Goal: Information Seeking & Learning: Learn about a topic

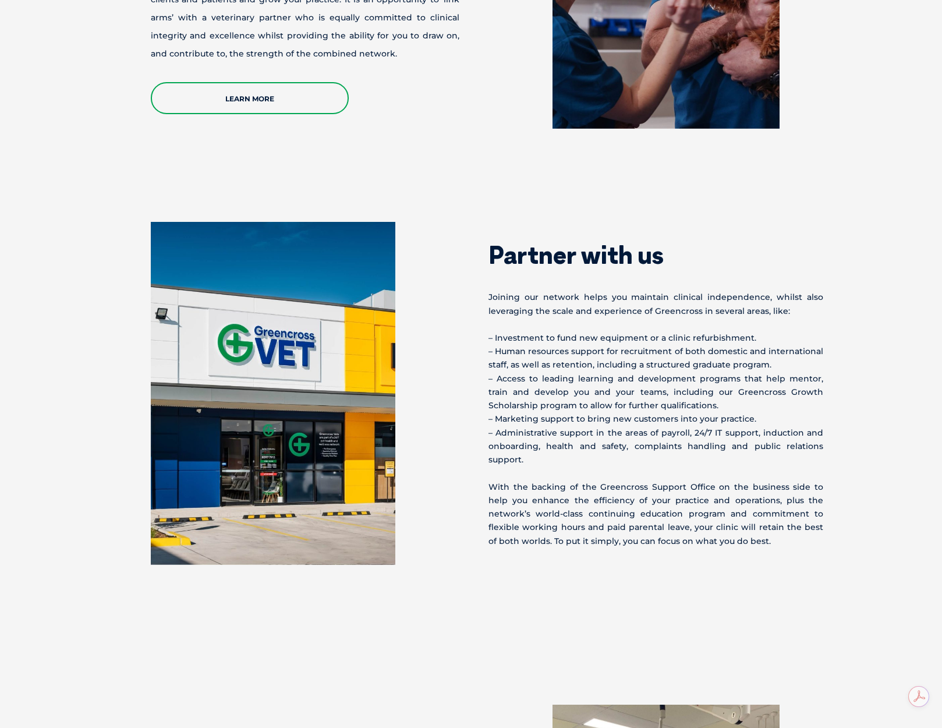
scroll to position [349, 0]
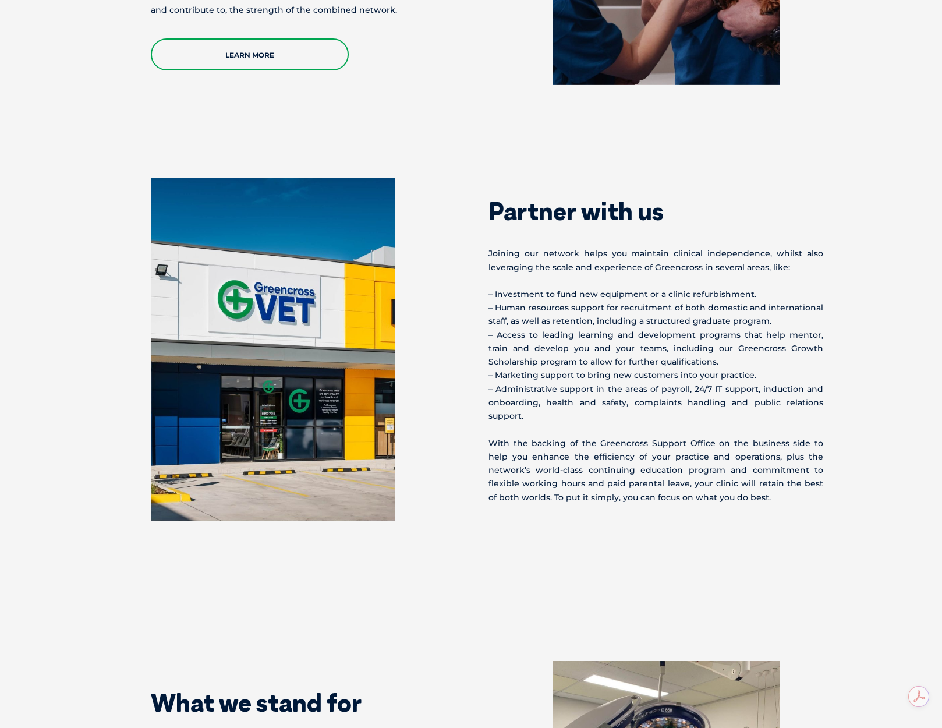
click at [506, 308] on p "– Investment to fund new equipment or a clinic refurbishment. – Human resources…" at bounding box center [656, 355] width 335 height 135
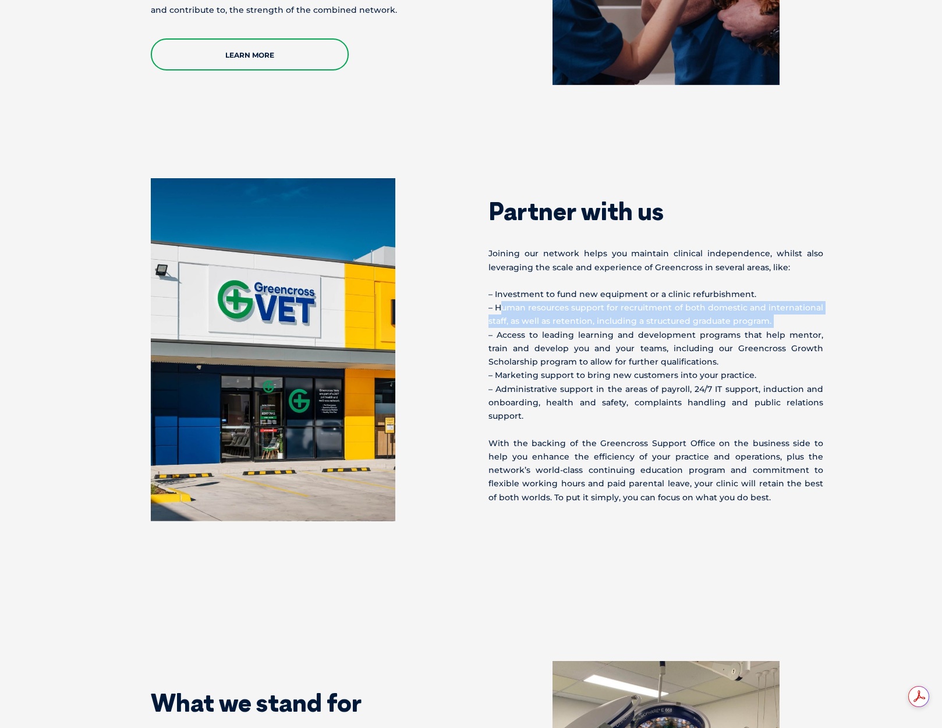
drag, startPoint x: 506, startPoint y: 308, endPoint x: 788, endPoint y: 315, distance: 282.6
click at [788, 315] on p "– Investment to fund new equipment or a clinic refurbishment. – Human resources…" at bounding box center [656, 355] width 335 height 135
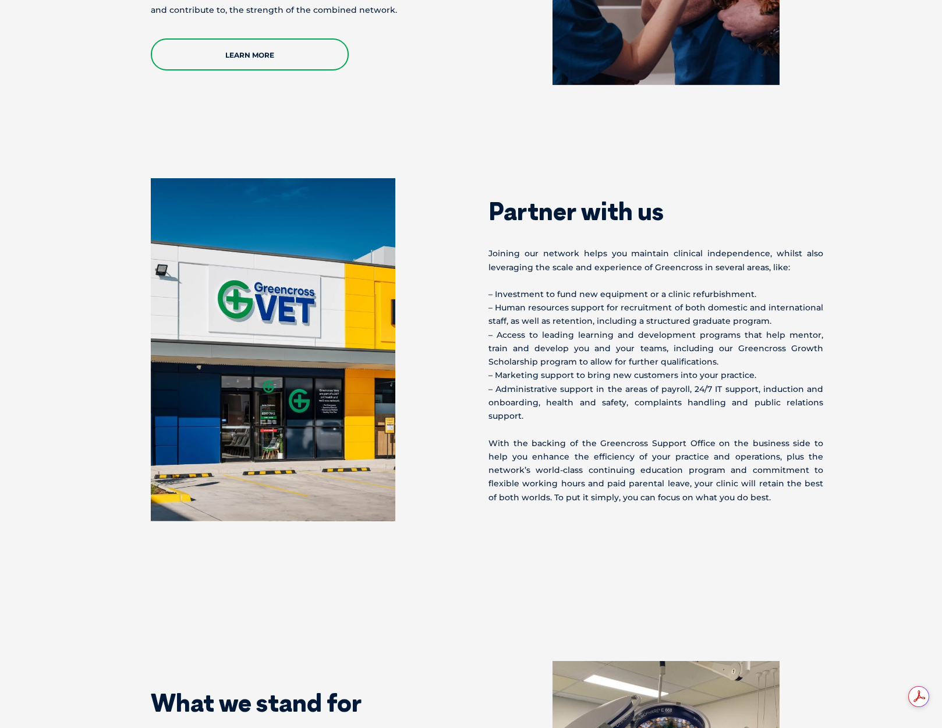
click at [496, 335] on p "– Investment to fund new equipment or a clinic refurbishment. – Human resources…" at bounding box center [656, 355] width 335 height 135
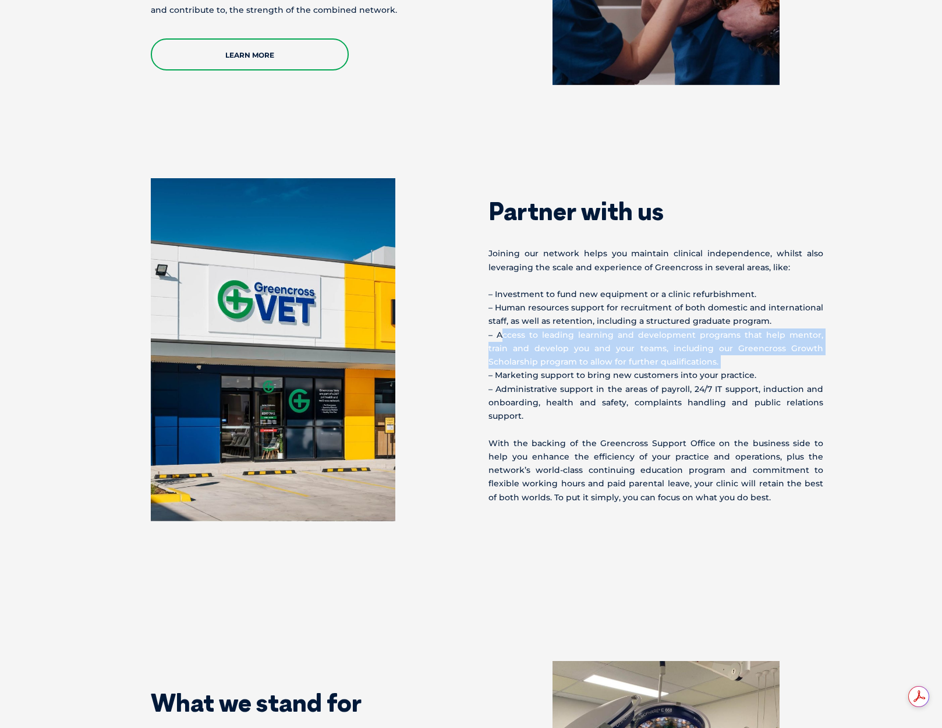
drag, startPoint x: 496, startPoint y: 335, endPoint x: 772, endPoint y: 362, distance: 277.9
click at [772, 362] on p "– Investment to fund new equipment or a clinic refurbishment. – Human resources…" at bounding box center [656, 355] width 335 height 135
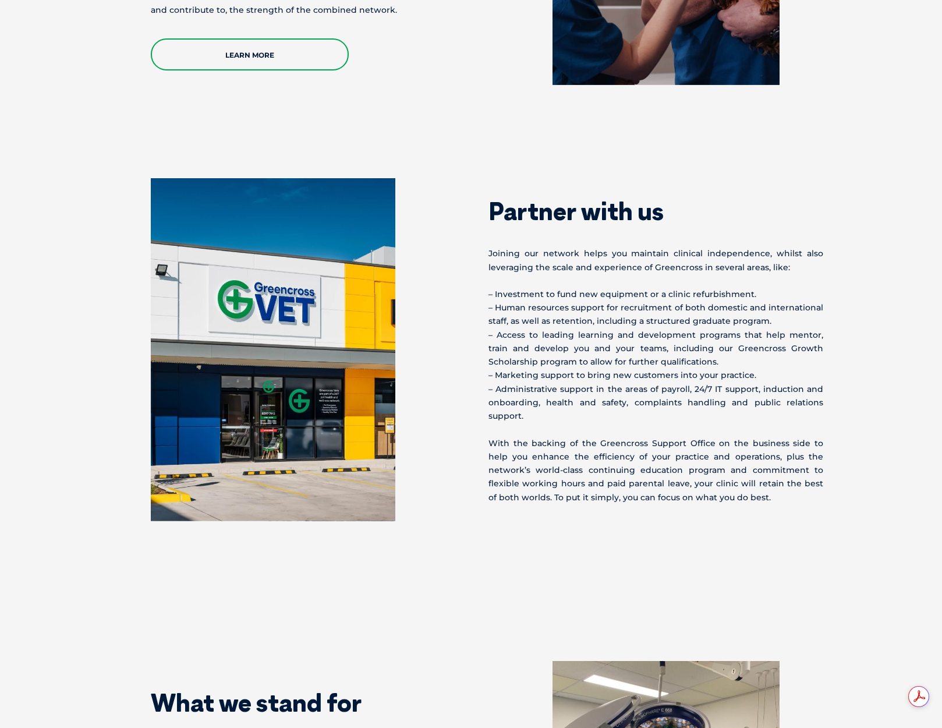
click at [508, 374] on p "– Investment to fund new equipment or a clinic refurbishment. – Human resources…" at bounding box center [656, 355] width 335 height 135
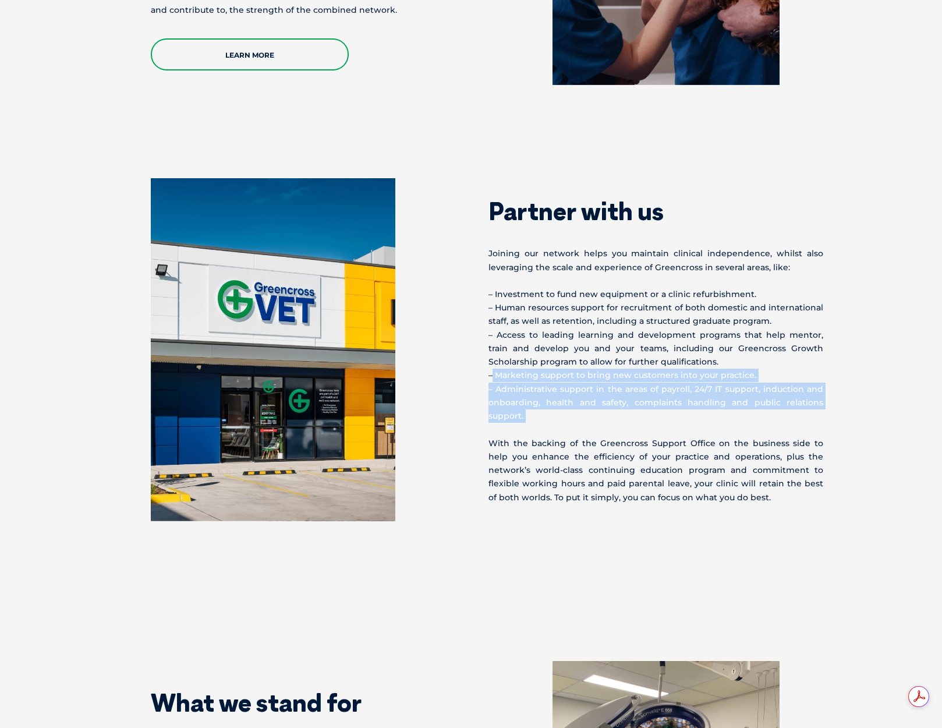
drag, startPoint x: 508, startPoint y: 374, endPoint x: 656, endPoint y: 392, distance: 148.5
click at [656, 392] on p "– Investment to fund new equipment or a clinic refurbishment. – Human resources…" at bounding box center [656, 355] width 335 height 135
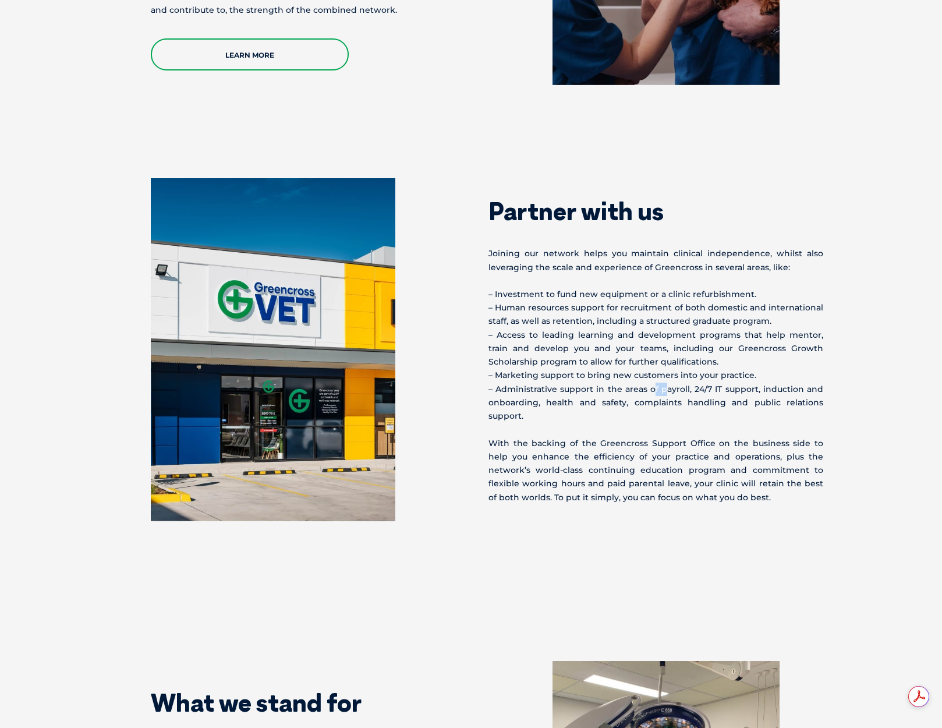
click at [656, 392] on p "– Investment to fund new equipment or a clinic refurbishment. – Human resources…" at bounding box center [656, 355] width 335 height 135
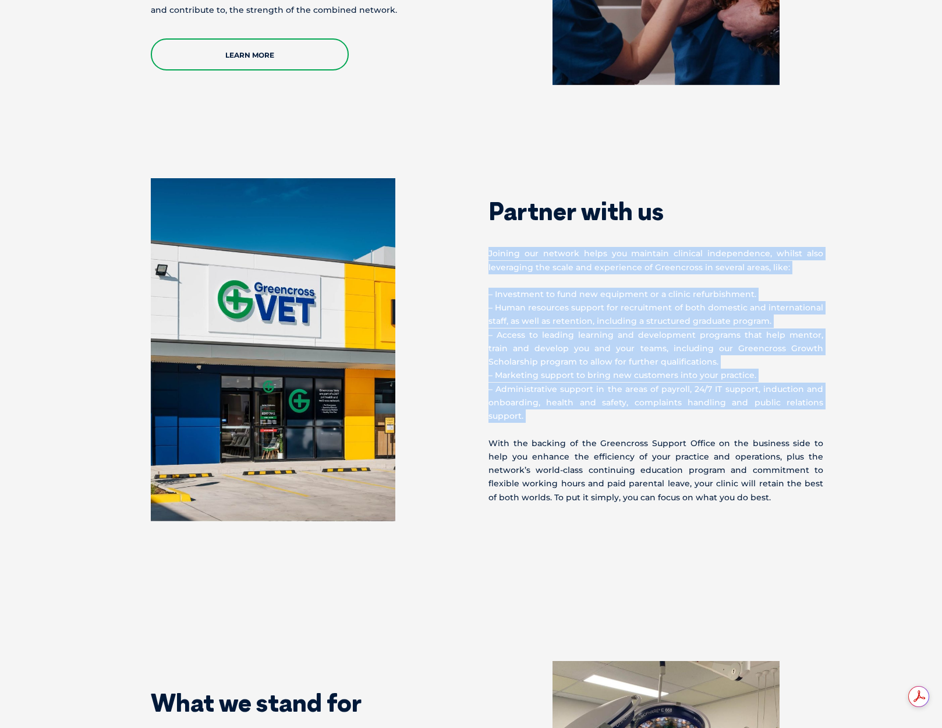
drag, startPoint x: 656, startPoint y: 392, endPoint x: 513, endPoint y: 255, distance: 198.1
click at [513, 255] on div "Partner with us Joining our network helps you maintain clinical independence, w…" at bounding box center [657, 341] width 373 height 326
click at [513, 255] on p "Joining our network helps you maintain clinical independence, whilst also lever…" at bounding box center [656, 260] width 335 height 27
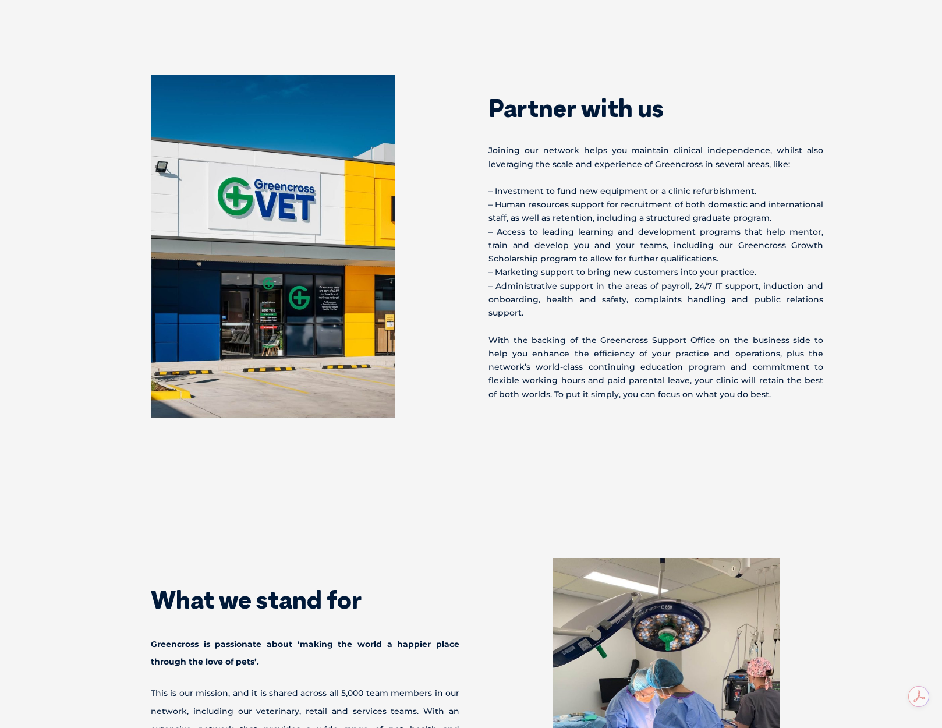
scroll to position [466, 0]
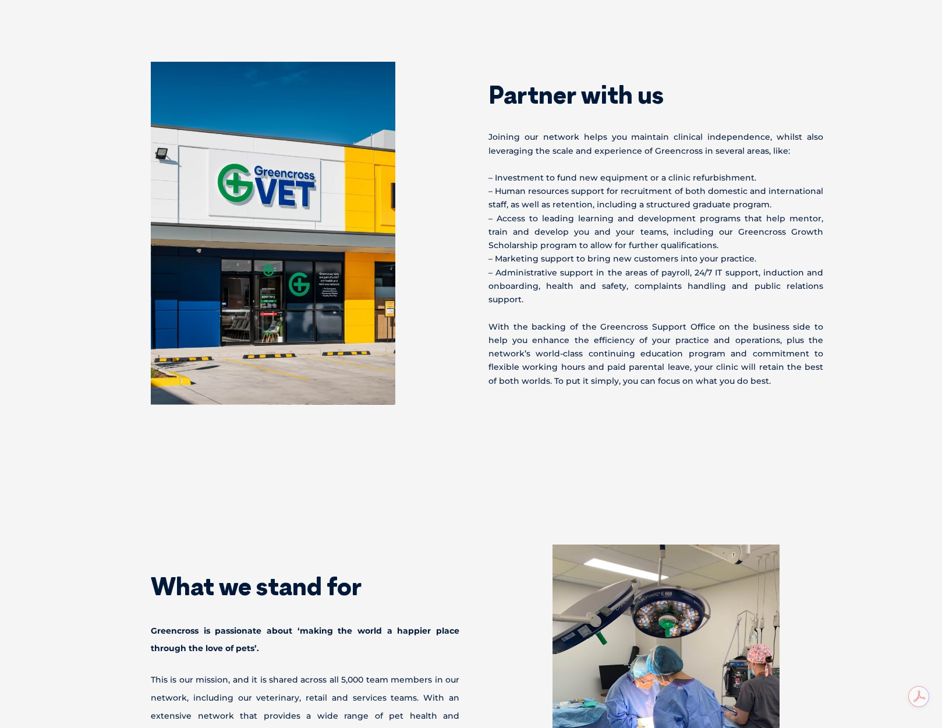
click at [606, 320] on p "With the backing of the Greencross Support Office on the business side to help …" at bounding box center [656, 354] width 335 height 68
drag, startPoint x: 606, startPoint y: 314, endPoint x: 689, endPoint y: 314, distance: 83.3
click at [689, 320] on p "With the backing of the Greencross Support Office on the business side to help …" at bounding box center [656, 354] width 335 height 68
click at [754, 320] on p "With the backing of the Greencross Support Office on the business side to help …" at bounding box center [656, 354] width 335 height 68
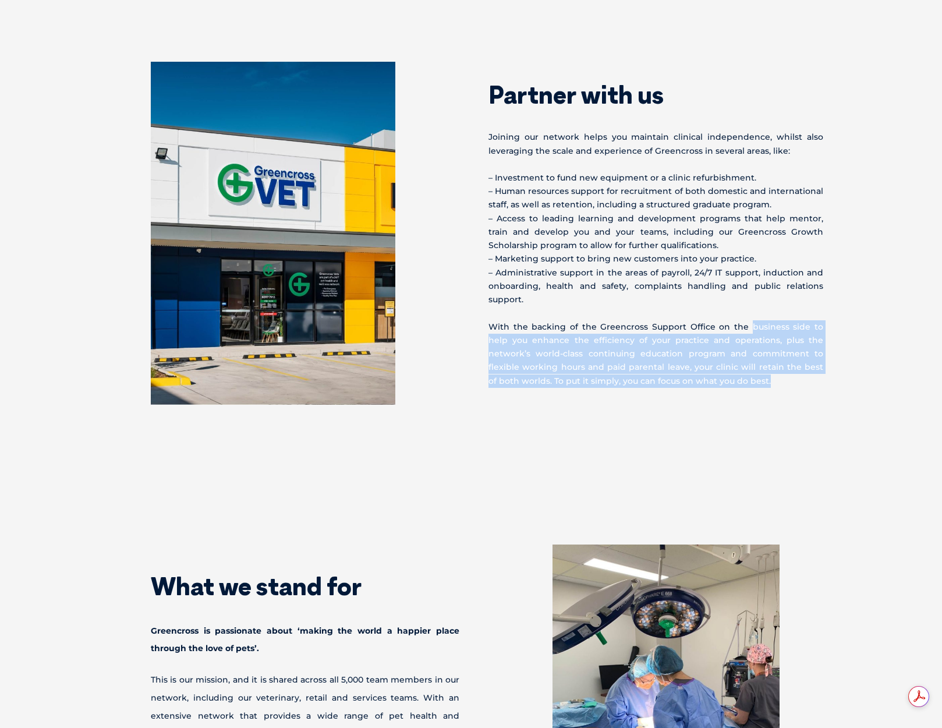
drag, startPoint x: 754, startPoint y: 315, endPoint x: 801, endPoint y: 365, distance: 68.8
click at [801, 365] on p "With the backing of the Greencross Support Office on the business side to help …" at bounding box center [656, 354] width 335 height 68
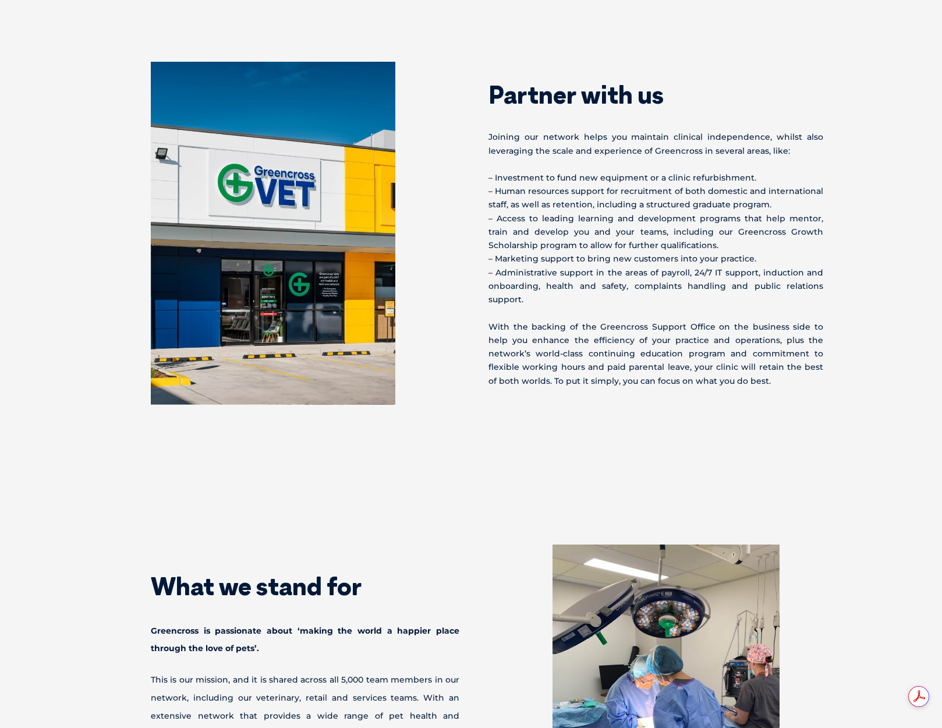
click at [801, 365] on p "With the backing of the Greencross Support Office on the business side to help …" at bounding box center [656, 354] width 335 height 68
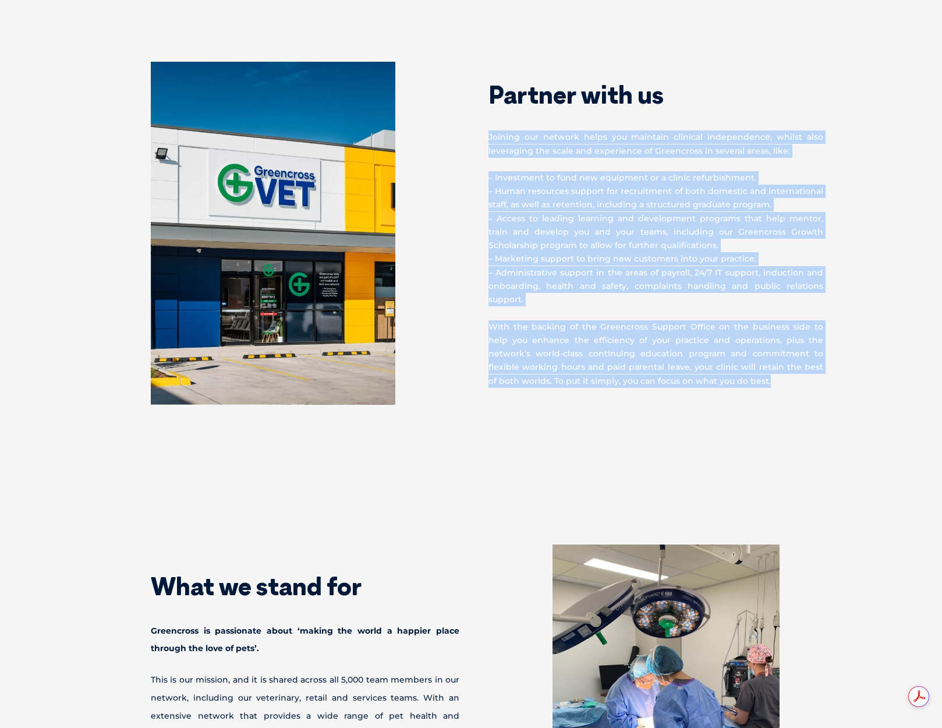
drag, startPoint x: 801, startPoint y: 365, endPoint x: 577, endPoint y: 132, distance: 323.4
click at [577, 132] on div "Partner with us Joining our network helps you maintain clinical independence, w…" at bounding box center [657, 225] width 373 height 326
click at [562, 148] on p "Joining our network helps you maintain clinical independence, whilst also lever…" at bounding box center [656, 143] width 335 height 27
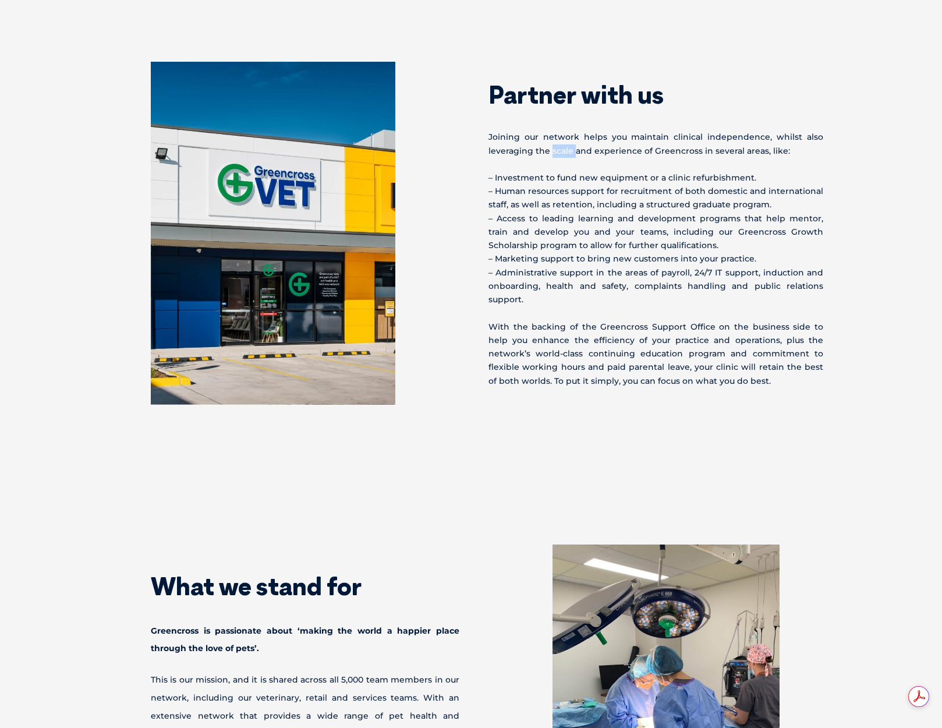
click at [562, 148] on p "Joining our network helps you maintain clinical independence, whilst also lever…" at bounding box center [656, 143] width 335 height 27
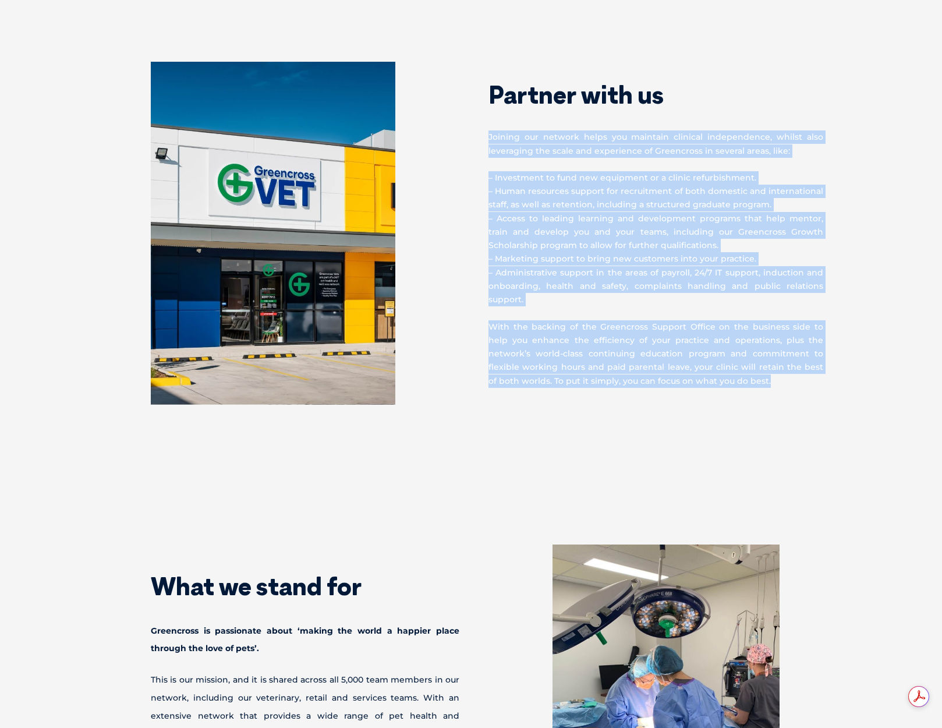
drag, startPoint x: 562, startPoint y: 148, endPoint x: 710, endPoint y: 368, distance: 265.2
click at [710, 368] on div "Partner with us Joining our network helps you maintain clinical independence, w…" at bounding box center [657, 225] width 373 height 326
click at [710, 368] on p "With the backing of the Greencross Support Office on the business side to help …" at bounding box center [656, 354] width 335 height 68
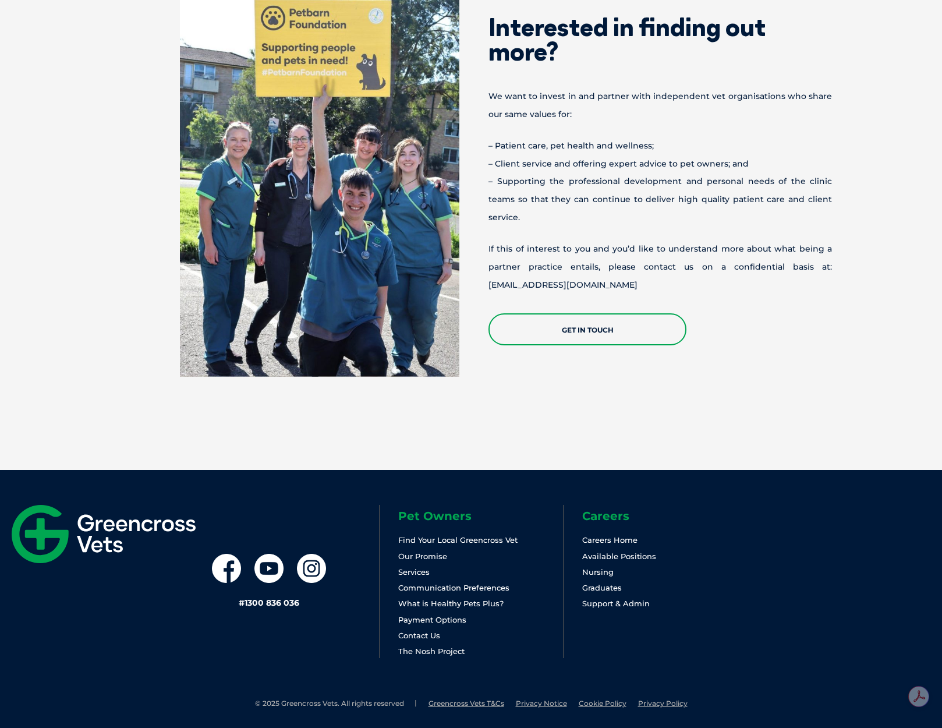
scroll to position [1440, 0]
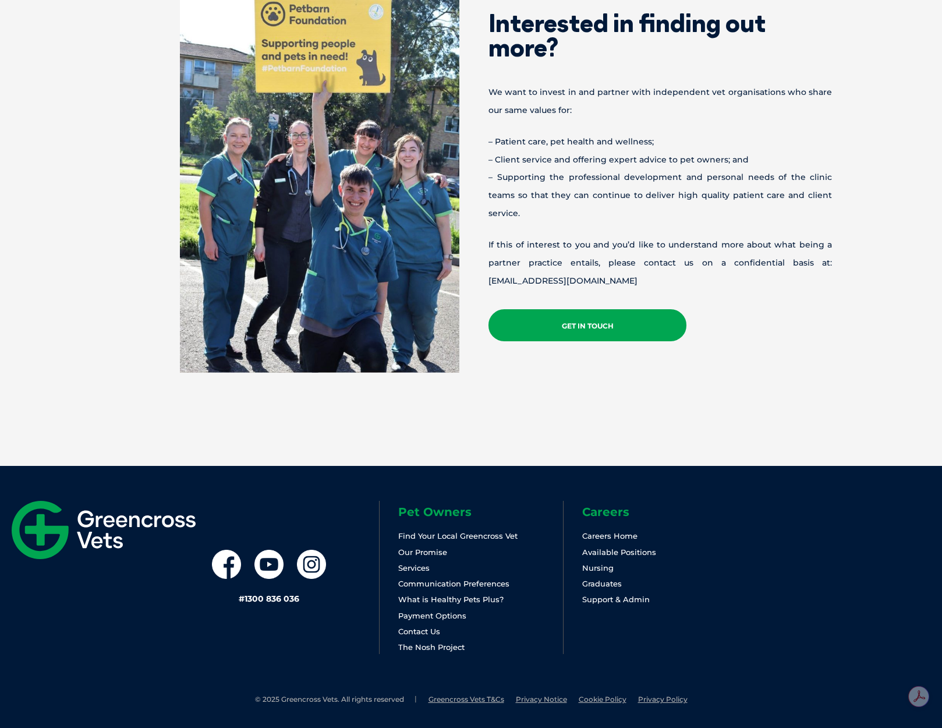
click at [589, 309] on link "Get in Touch" at bounding box center [588, 325] width 198 height 32
click at [610, 310] on link "Get in Touch" at bounding box center [588, 325] width 198 height 32
